Goal: Task Accomplishment & Management: Complete application form

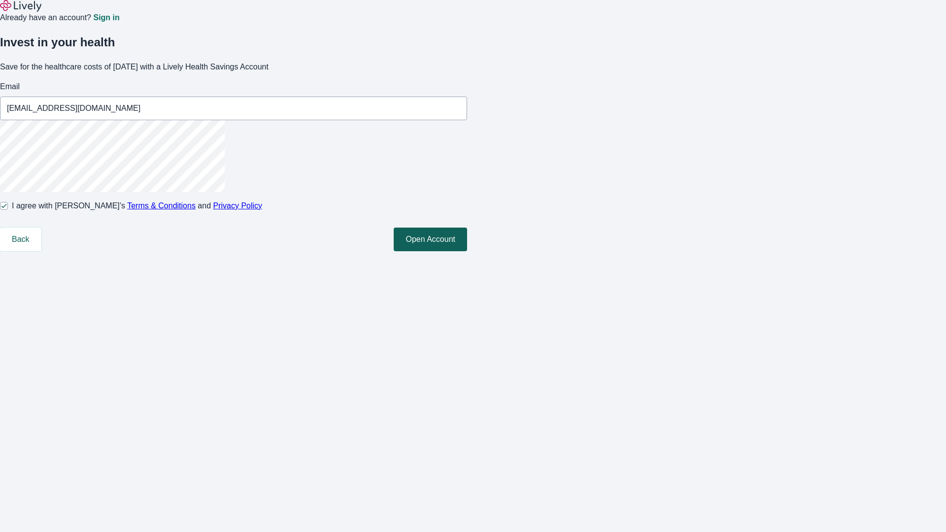
click at [467, 251] on button "Open Account" at bounding box center [430, 240] width 73 height 24
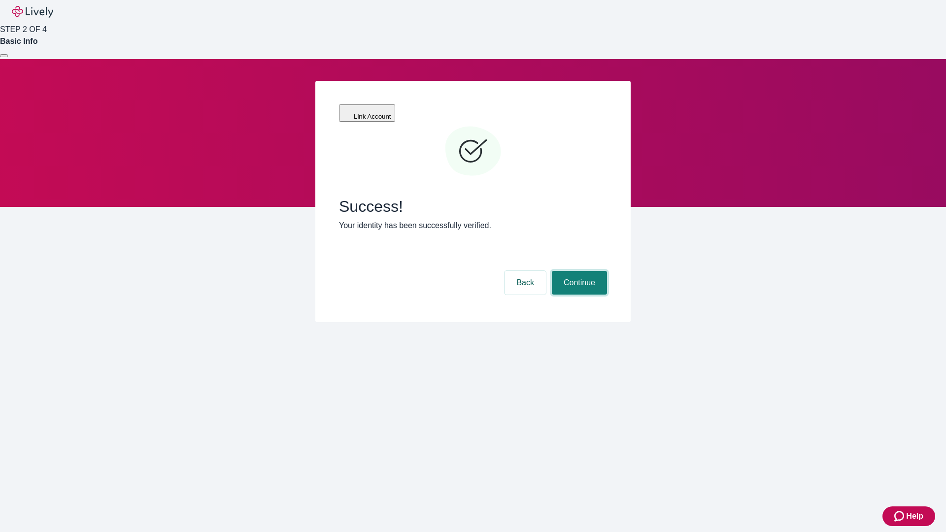
click at [578, 271] on button "Continue" at bounding box center [579, 283] width 55 height 24
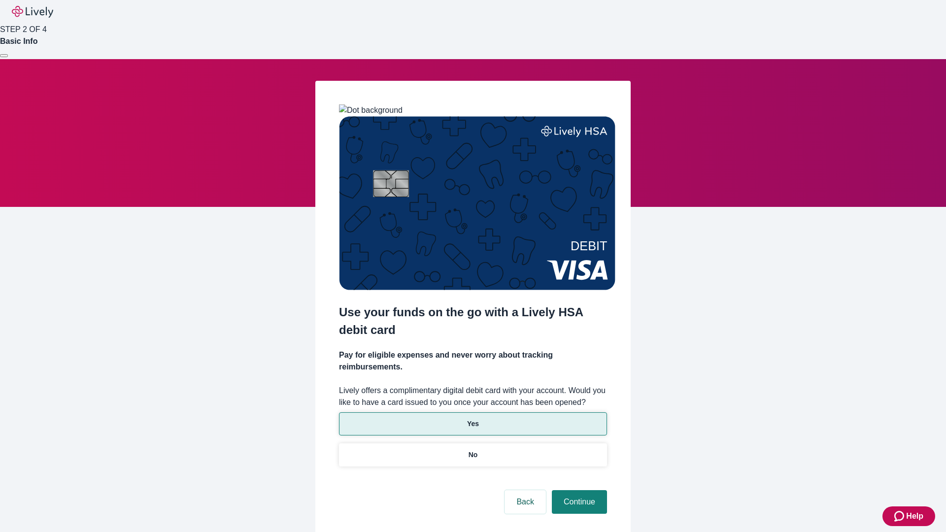
click at [472, 419] on p "Yes" at bounding box center [473, 424] width 12 height 10
click at [578, 490] on button "Continue" at bounding box center [579, 502] width 55 height 24
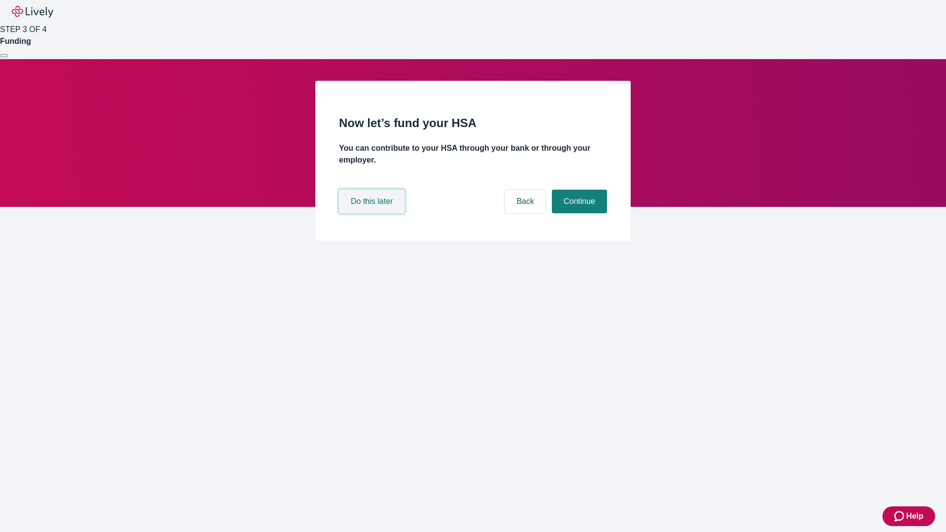
click at [373, 213] on button "Do this later" at bounding box center [372, 202] width 66 height 24
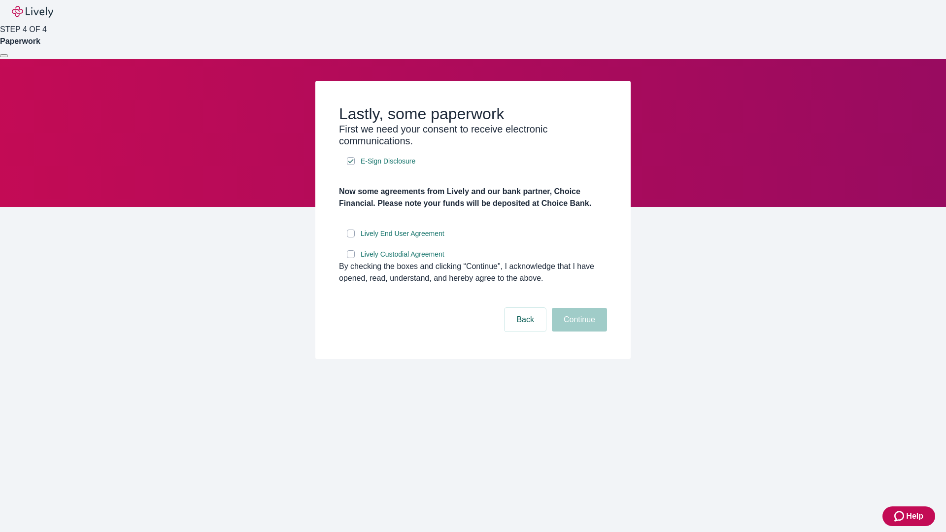
click at [351, 237] on input "Lively End User Agreement" at bounding box center [351, 234] width 8 height 8
checkbox input "true"
click at [351, 258] on input "Lively Custodial Agreement" at bounding box center [351, 254] width 8 height 8
checkbox input "true"
click at [578, 332] on button "Continue" at bounding box center [579, 320] width 55 height 24
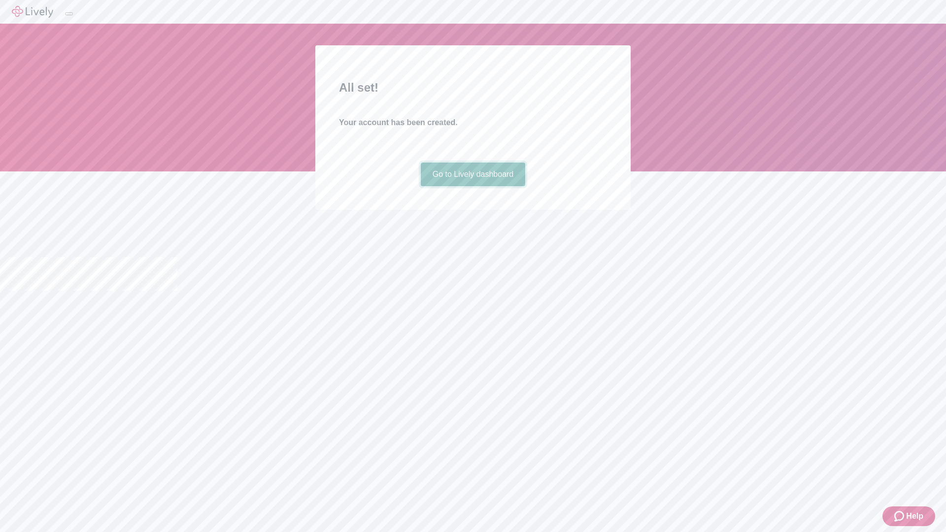
click at [472, 186] on link "Go to Lively dashboard" at bounding box center [473, 175] width 105 height 24
